Goal: Check status: Check status

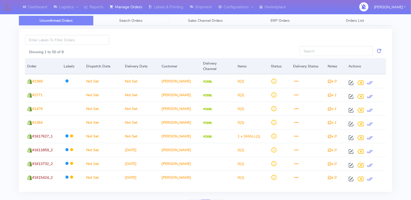
click at [133, 21] on span "Search Orders" at bounding box center [130, 20] width 23 height 5
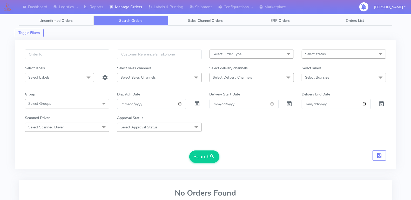
click at [86, 53] on input "text" at bounding box center [67, 55] width 84 height 10
paste input "1617006"
type input "1617006"
click at [197, 105] on span at bounding box center [197, 104] width 6 height 5
click at [204, 155] on button "Search" at bounding box center [204, 156] width 30 height 12
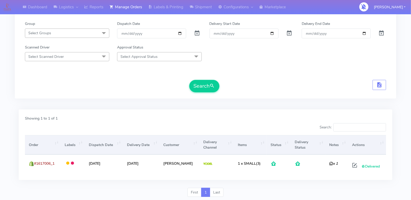
scroll to position [71, 0]
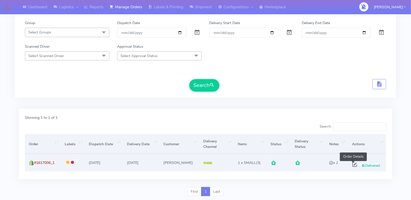
click at [352, 163] on span at bounding box center [354, 165] width 9 height 5
select select "5"
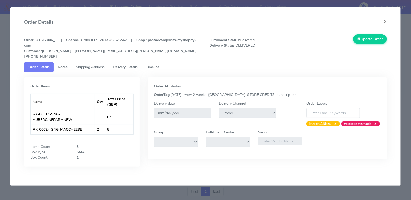
click at [145, 62] on link "Timeline" at bounding box center [153, 67] width 22 height 10
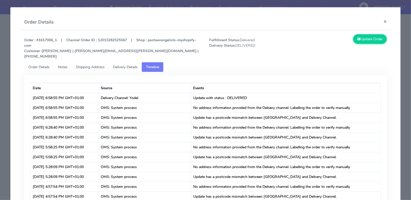
click at [127, 65] on span "Delivery Details" at bounding box center [125, 67] width 25 height 5
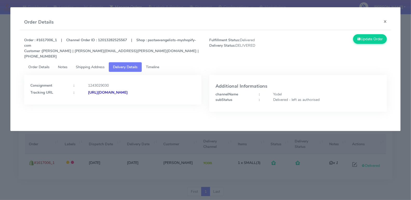
copy strong "JJD0002249960880200"
drag, startPoint x: 191, startPoint y: 88, endPoint x: 142, endPoint y: 99, distance: 50.2
click at [142, 99] on div "Consignment : 1243029030 Tracking URL : [URL][DOMAIN_NAME]" at bounding box center [112, 90] width 177 height 30
click at [128, 90] on strong "[URL][DOMAIN_NAME]" at bounding box center [108, 92] width 40 height 5
click at [385, 23] on button "×" at bounding box center [385, 22] width 12 height 14
